Goal: Task Accomplishment & Management: Complete application form

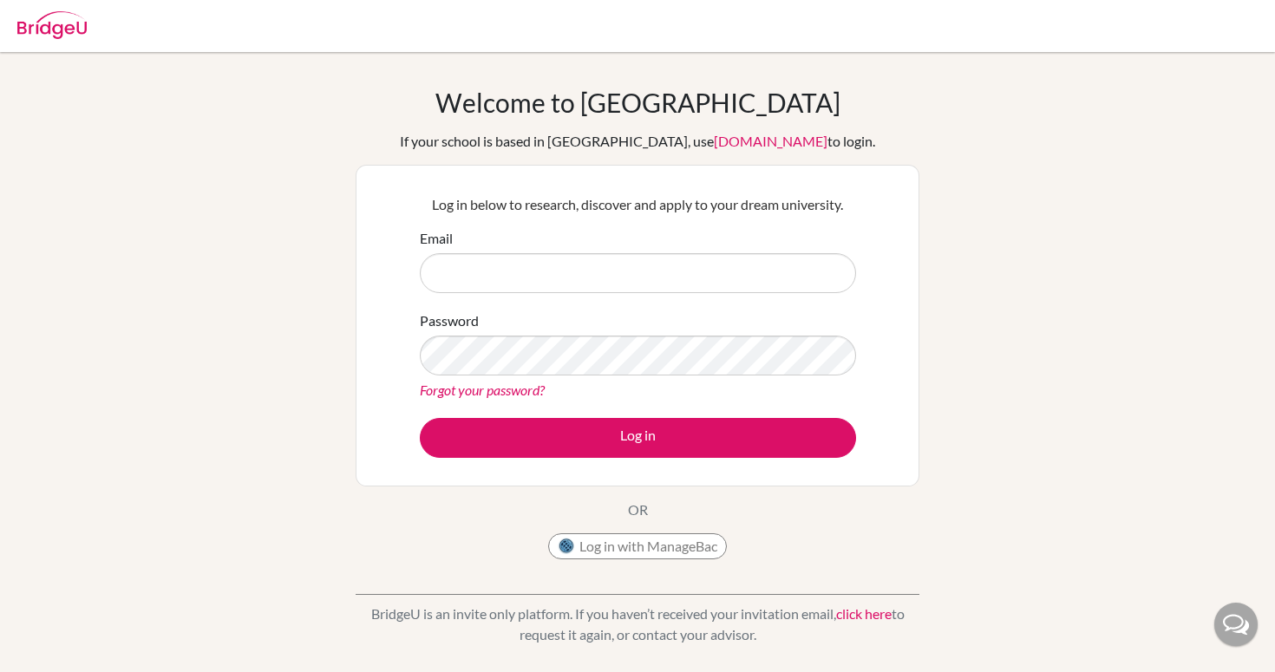
click at [489, 273] on input "Email" at bounding box center [638, 273] width 436 height 40
type input "pame_rubi@iclou"
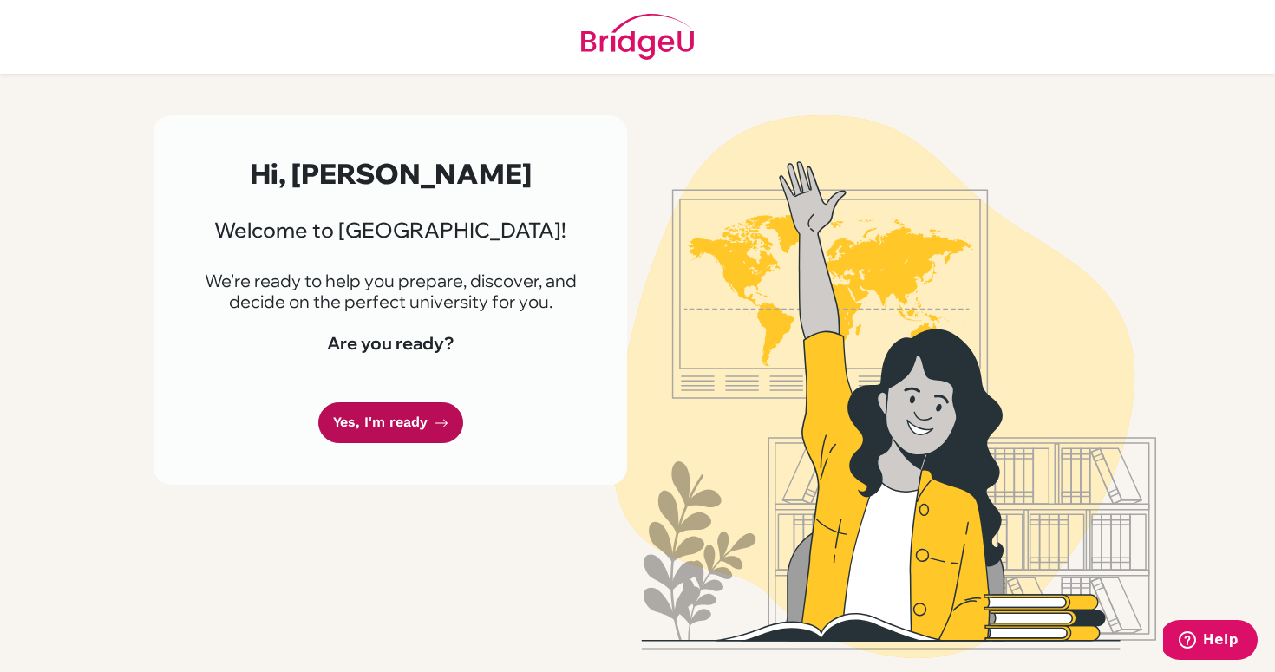
click at [401, 419] on link "Yes, I'm ready" at bounding box center [390, 423] width 145 height 41
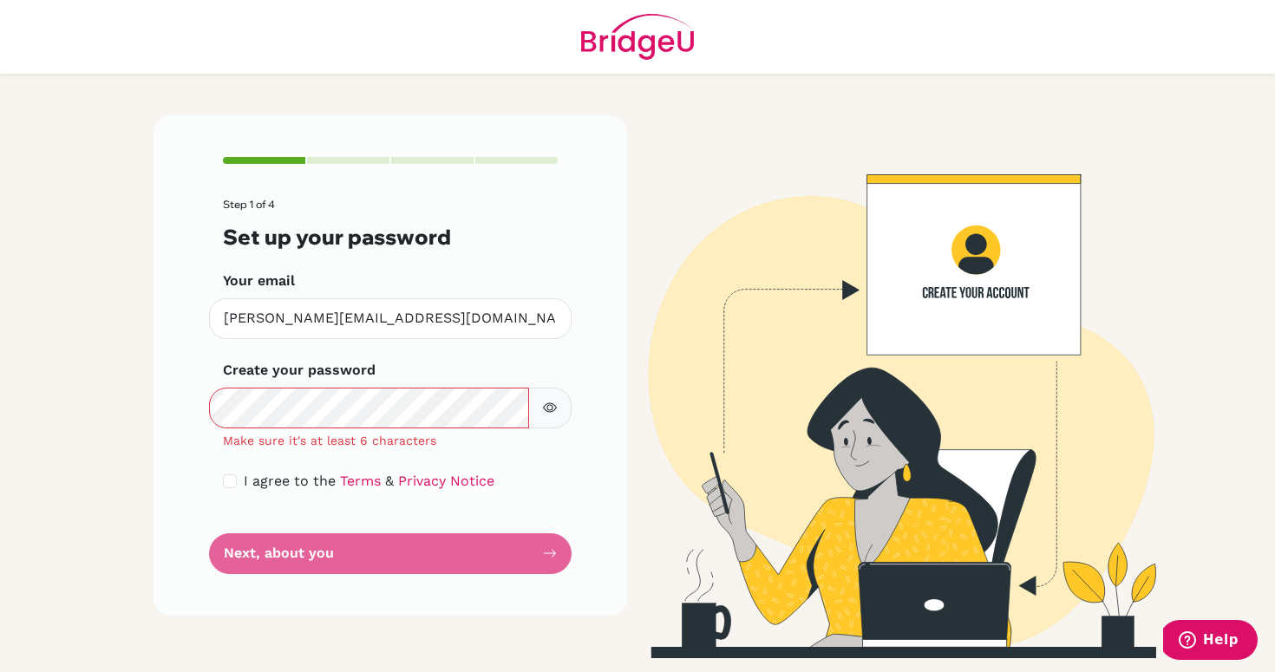
click at [542, 407] on button "button" at bounding box center [549, 408] width 43 height 41
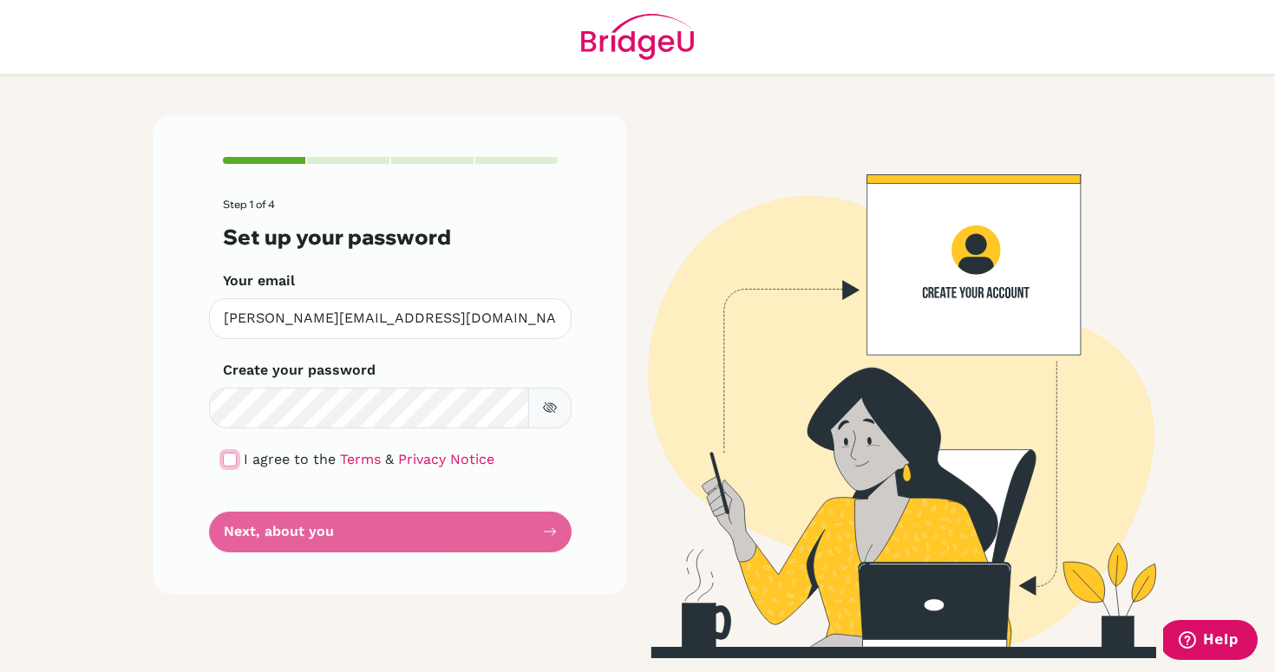
click at [227, 465] on input "checkbox" at bounding box center [230, 460] width 14 height 14
checkbox input "true"
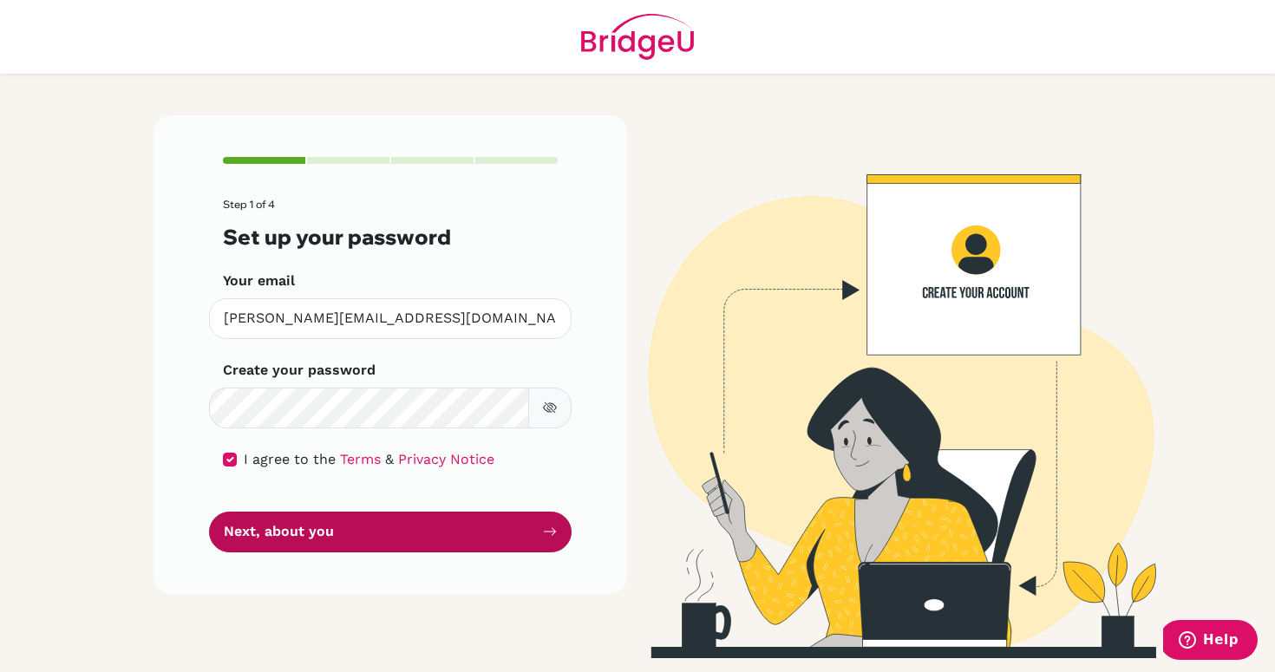
click at [324, 528] on button "Next, about you" at bounding box center [390, 532] width 363 height 41
